Goal: Information Seeking & Learning: Find specific fact

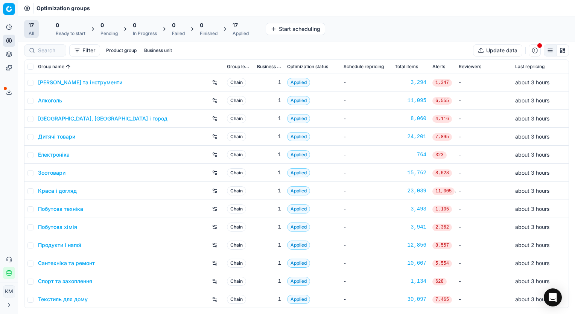
click at [57, 191] on link "Краса і догляд" at bounding box center [57, 191] width 39 height 8
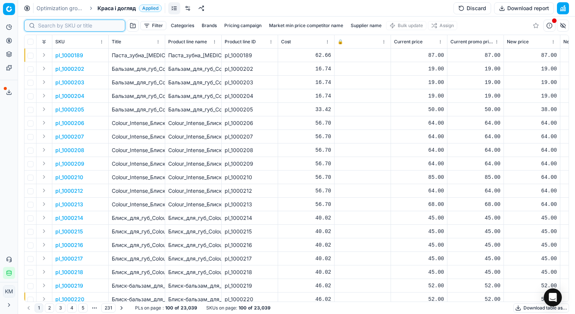
click at [49, 25] on input at bounding box center [79, 26] width 82 height 8
paste input "496692"
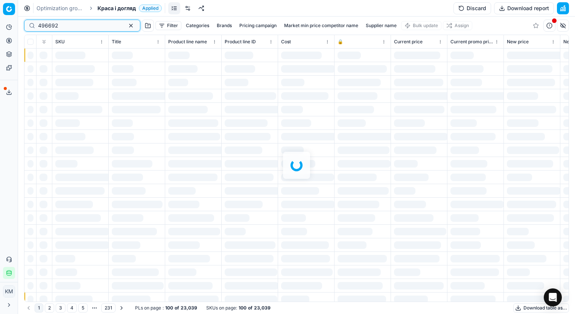
type input "496692"
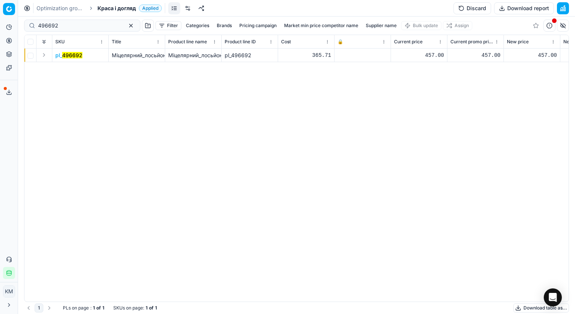
click at [75, 56] on mark "496692" at bounding box center [72, 55] width 20 height 6
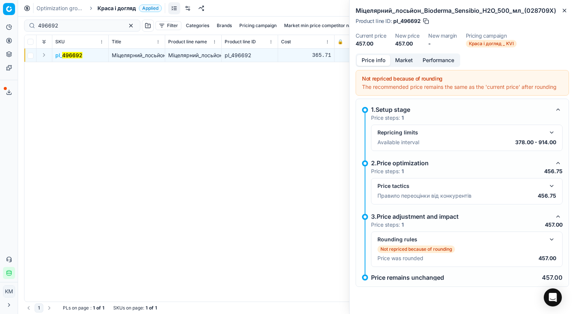
click at [417, 40] on dd "457.00" at bounding box center [407, 44] width 24 height 8
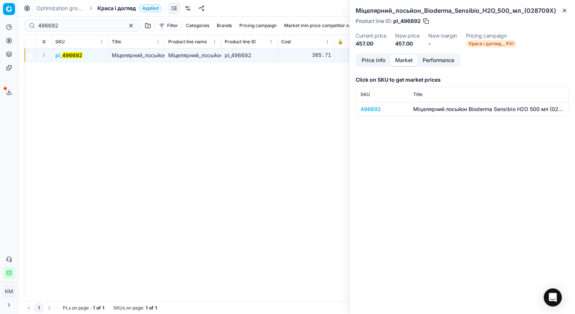
click at [405, 59] on button "Market" at bounding box center [403, 60] width 27 height 11
click at [376, 110] on div "496692" at bounding box center [383, 109] width 44 height 8
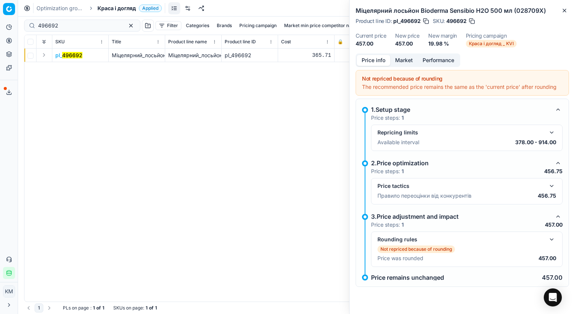
click at [373, 59] on button "Price info" at bounding box center [374, 60] width 34 height 11
click at [417, 193] on p "Правило переоцінки від конкурентів" at bounding box center [425, 196] width 94 height 8
click at [550, 186] on button "button" at bounding box center [551, 185] width 9 height 9
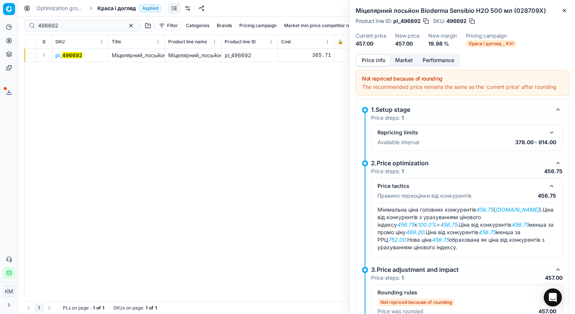
click at [495, 213] on em "[DOMAIN_NAME]" at bounding box center [517, 209] width 44 height 6
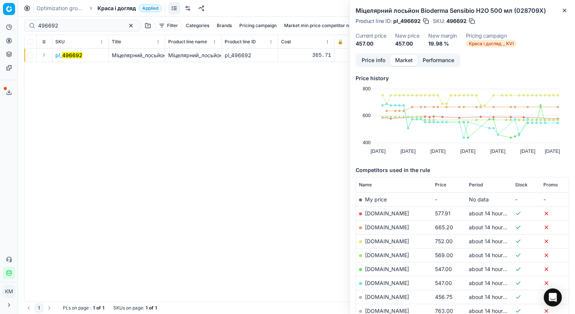
click at [404, 63] on button "Market" at bounding box center [403, 60] width 27 height 11
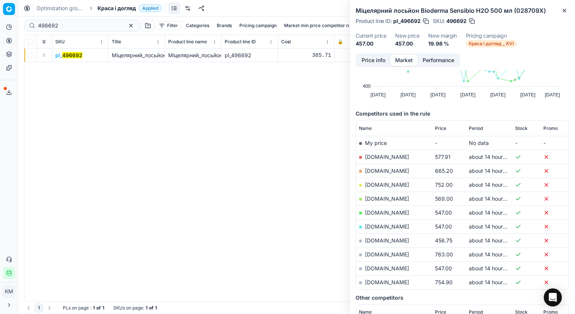
scroll to position [57, 0]
click at [385, 240] on link "[DOMAIN_NAME]" at bounding box center [387, 239] width 44 height 6
